Goal: Register for event/course

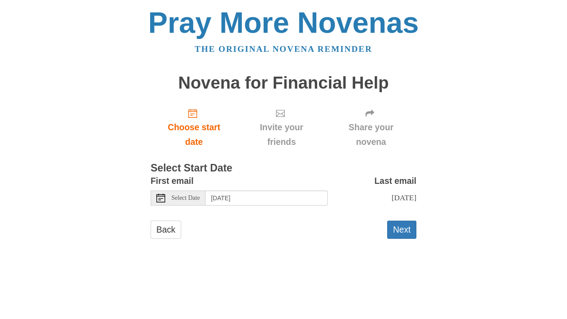
click at [170, 196] on div "Select Date" at bounding box center [177, 197] width 55 height 15
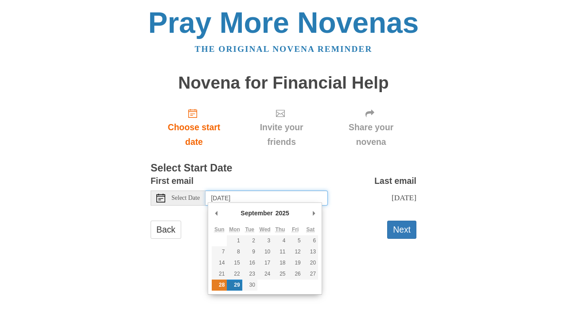
type input "Sunday, September 28th"
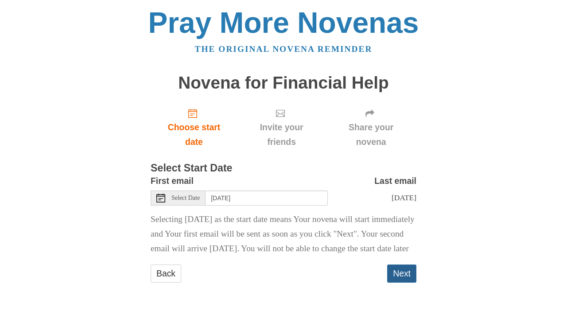
click at [398, 282] on button "Next" at bounding box center [401, 273] width 29 height 18
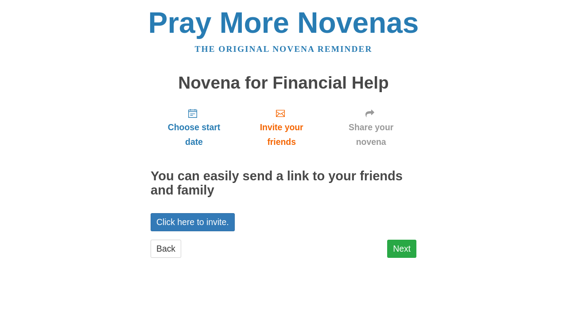
click at [399, 246] on link "Next" at bounding box center [401, 248] width 29 height 18
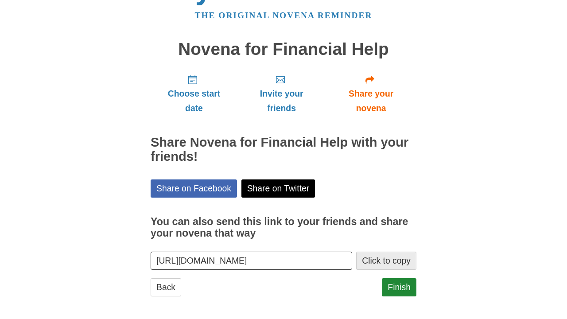
scroll to position [33, 0]
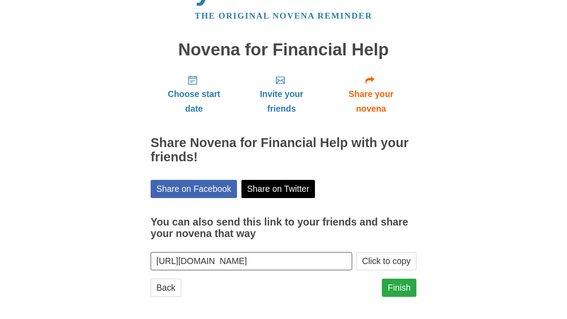
click at [405, 285] on link "Finish" at bounding box center [399, 287] width 35 height 18
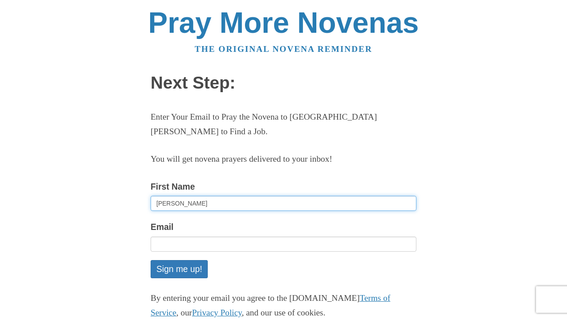
type input "[PERSON_NAME]"
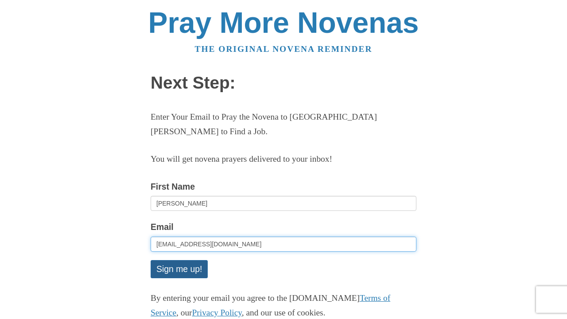
type input "[EMAIL_ADDRESS][DOMAIN_NAME]"
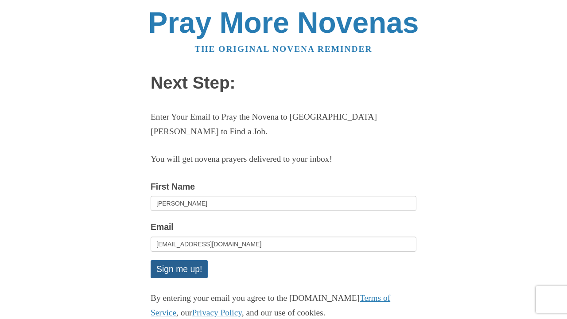
click at [170, 260] on button "Sign me up!" at bounding box center [178, 269] width 57 height 18
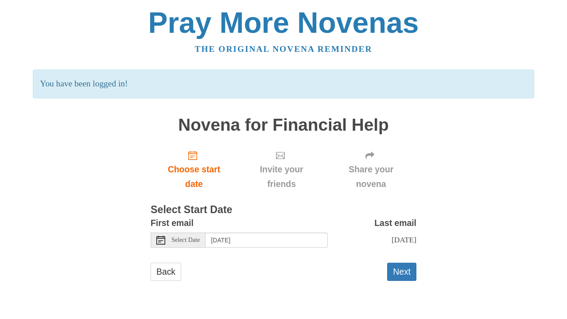
click at [197, 237] on span "Select Date" at bounding box center [185, 240] width 28 height 6
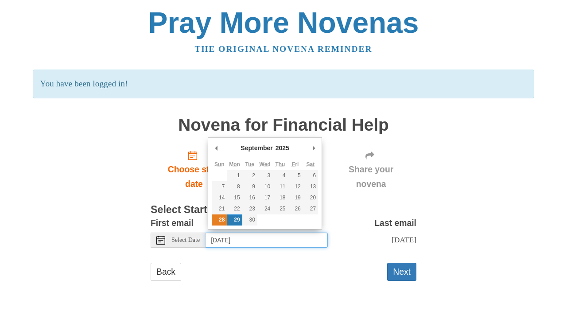
type input "[DATE]"
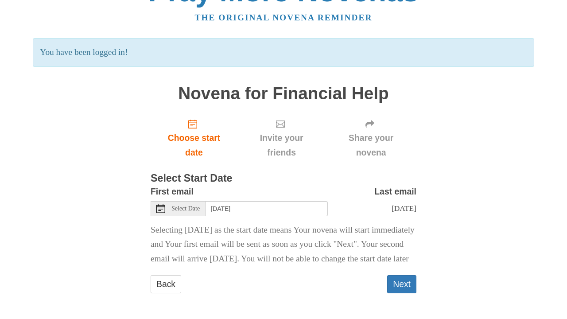
scroll to position [41, 0]
click at [401, 291] on button "Next" at bounding box center [401, 284] width 29 height 18
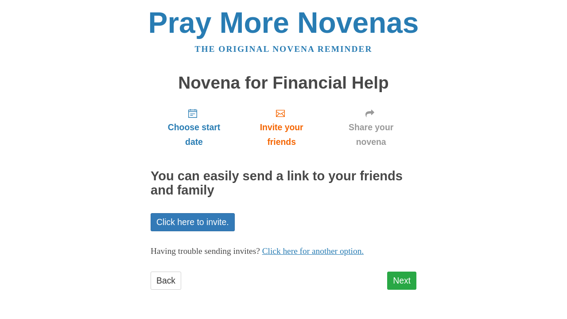
click at [402, 278] on link "Next" at bounding box center [401, 280] width 29 height 18
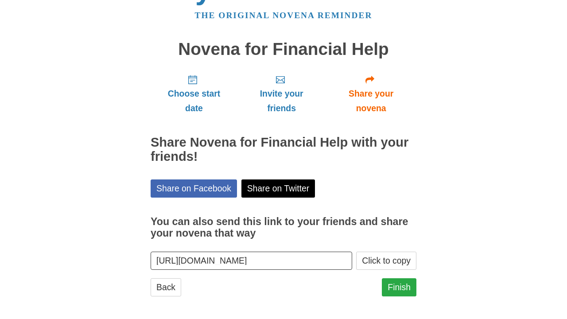
scroll to position [33, 0]
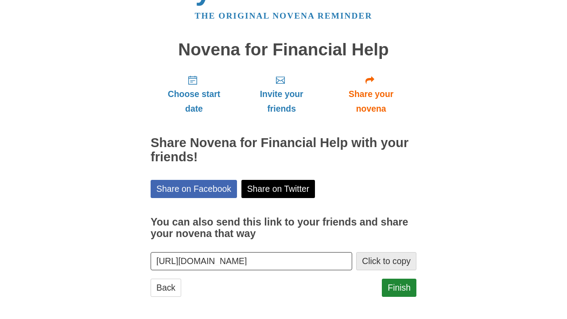
click at [397, 262] on button "Click to copy" at bounding box center [386, 261] width 60 height 18
click at [403, 288] on link "Finish" at bounding box center [399, 287] width 35 height 18
